Goal: Communication & Community: Answer question/provide support

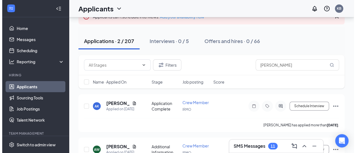
scroll to position [62, 0]
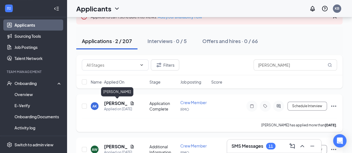
click at [114, 102] on h5 "[PERSON_NAME]" at bounding box center [116, 104] width 24 height 6
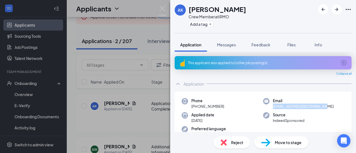
drag, startPoint x: 319, startPoint y: 108, endPoint x: 271, endPoint y: 109, distance: 48.2
click at [271, 109] on div "Email [EMAIL_ADDRESS][DOMAIN_NAME]" at bounding box center [304, 103] width 82 height 11
copy span "[EMAIL_ADDRESS][DOMAIN_NAME]"
drag, startPoint x: 244, startPoint y: 10, endPoint x: 213, endPoint y: 11, distance: 31.2
click at [213, 11] on div "AK [PERSON_NAME] Crew Member at IRMO Add a tag" at bounding box center [263, 16] width 186 height 33
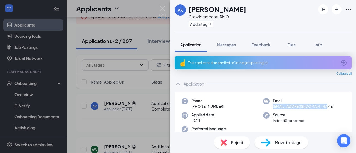
copy h1 "Krystofer"
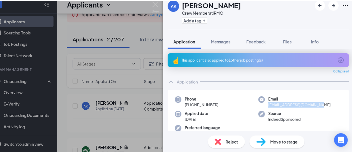
scroll to position [39, 0]
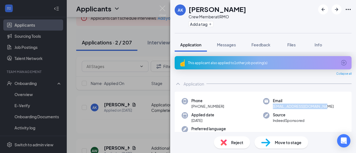
drag, startPoint x: 319, startPoint y: 107, endPoint x: 269, endPoint y: 107, distance: 50.1
click at [269, 107] on div "Email [EMAIL_ADDRESS][DOMAIN_NAME]" at bounding box center [304, 103] width 82 height 11
copy span "[EMAIL_ADDRESS][DOMAIN_NAME]"
click at [148, 33] on div "AK [PERSON_NAME] Crew Member at IRMO Add a tag Application Messages Feedback Fi…" at bounding box center [178, 76] width 356 height 153
click at [158, 11] on div "AK [PERSON_NAME] Crew Member at IRMO Add a tag Application Messages Feedback Fi…" at bounding box center [178, 76] width 356 height 153
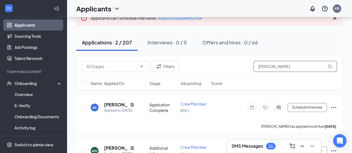
click at [273, 67] on input "[PERSON_NAME]" at bounding box center [296, 66] width 84 height 11
type input "A"
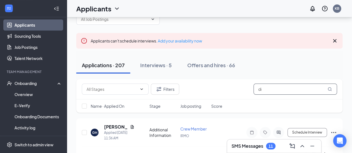
scroll to position [39, 0]
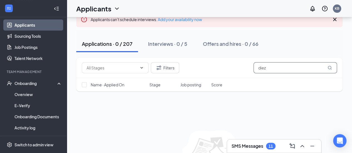
scroll to position [39, 0]
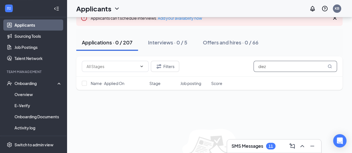
click at [268, 67] on input "diez" at bounding box center [296, 66] width 84 height 11
type input "d"
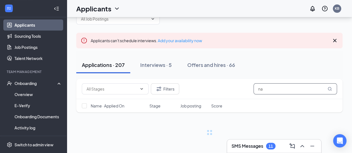
scroll to position [16, 0]
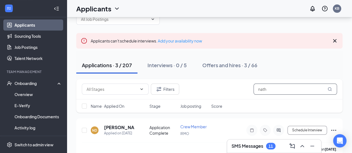
scroll to position [39, 0]
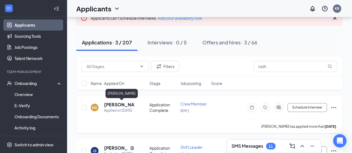
click at [125, 102] on h5 "[PERSON_NAME]" at bounding box center [119, 105] width 30 height 6
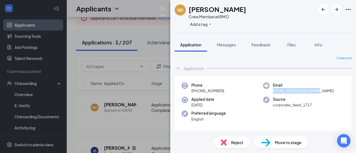
drag, startPoint x: 316, startPoint y: 91, endPoint x: 269, endPoint y: 91, distance: 47.3
click at [269, 91] on div "Email [EMAIL_ADDRESS][DOMAIN_NAME]" at bounding box center [304, 88] width 82 height 11
click at [164, 4] on div "ND [PERSON_NAME] Crew Member at IRMO Add a tag Application Messages Feedback Fi…" at bounding box center [178, 76] width 356 height 153
click at [161, 9] on img at bounding box center [162, 11] width 7 height 11
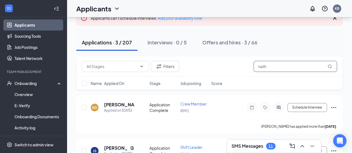
click at [272, 67] on input "nath" at bounding box center [296, 66] width 84 height 11
type input "n"
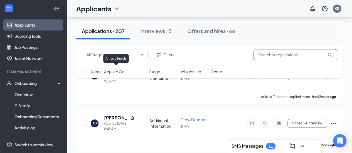
scroll to position [217, 0]
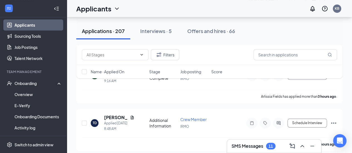
click at [271, 146] on div "11" at bounding box center [271, 146] width 4 height 5
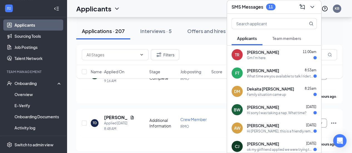
click at [258, 71] on span "[PERSON_NAME]" at bounding box center [263, 71] width 32 height 6
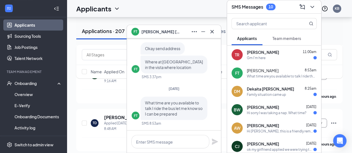
scroll to position [0, 0]
click at [258, 88] on span "Dekaita [PERSON_NAME]" at bounding box center [270, 89] width 47 height 6
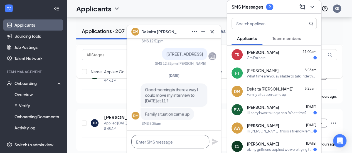
click at [160, 142] on textarea at bounding box center [170, 141] width 78 height 13
click at [168, 143] on textarea "can we reschulde the interview" at bounding box center [170, 141] width 78 height 13
type textarea "can we resthe interview"
drag, startPoint x: 190, startPoint y: 142, endPoint x: 131, endPoint y: 140, distance: 58.5
click at [131, 140] on textarea "can we resthe interview" at bounding box center [170, 141] width 78 height 13
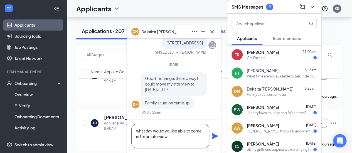
type textarea "what day would you be able to come in for an interview"
click at [214, 136] on icon "Plane" at bounding box center [215, 136] width 6 height 6
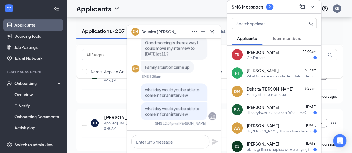
click at [266, 70] on span "[PERSON_NAME]" at bounding box center [263, 71] width 32 height 6
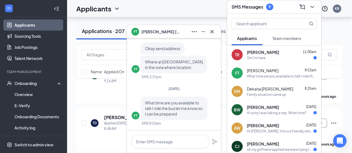
click at [267, 107] on span "[PERSON_NAME]" at bounding box center [263, 108] width 32 height 6
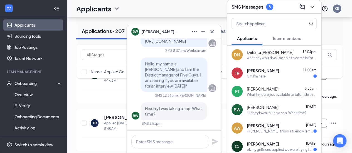
click at [265, 124] on span "[PERSON_NAME]" at bounding box center [263, 126] width 32 height 6
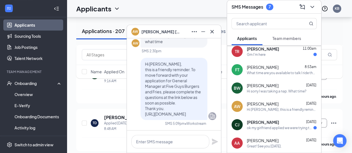
scroll to position [22, 0]
click at [255, 120] on span "[PERSON_NAME]" at bounding box center [263, 122] width 32 height 6
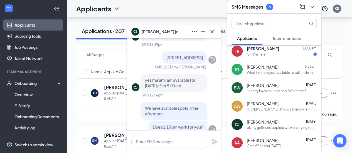
scroll to position [-171, 0]
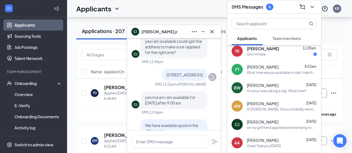
click at [264, 144] on div "Great! See you [DATE]." at bounding box center [264, 146] width 35 height 5
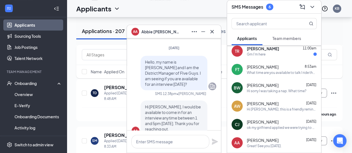
scroll to position [0, 0]
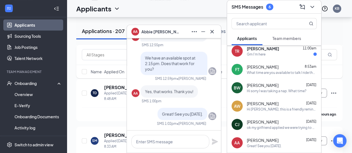
click at [257, 123] on span "[PERSON_NAME]" at bounding box center [263, 122] width 32 height 6
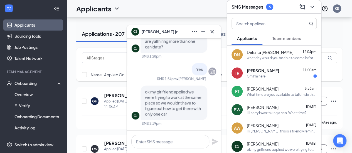
scroll to position [25, 0]
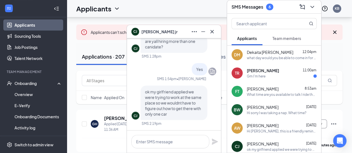
click at [313, 6] on icon "ChevronDown" at bounding box center [312, 7] width 4 height 2
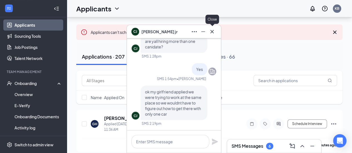
click at [214, 30] on icon "Cross" at bounding box center [212, 31] width 7 height 7
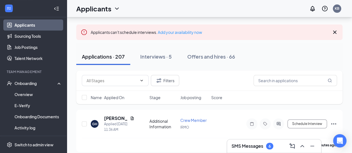
click at [270, 146] on div "6" at bounding box center [270, 146] width 2 height 5
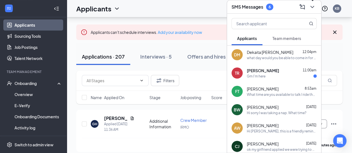
click at [313, 5] on icon "ChevronDown" at bounding box center [312, 7] width 7 height 7
